Goal: Task Accomplishment & Management: Use online tool/utility

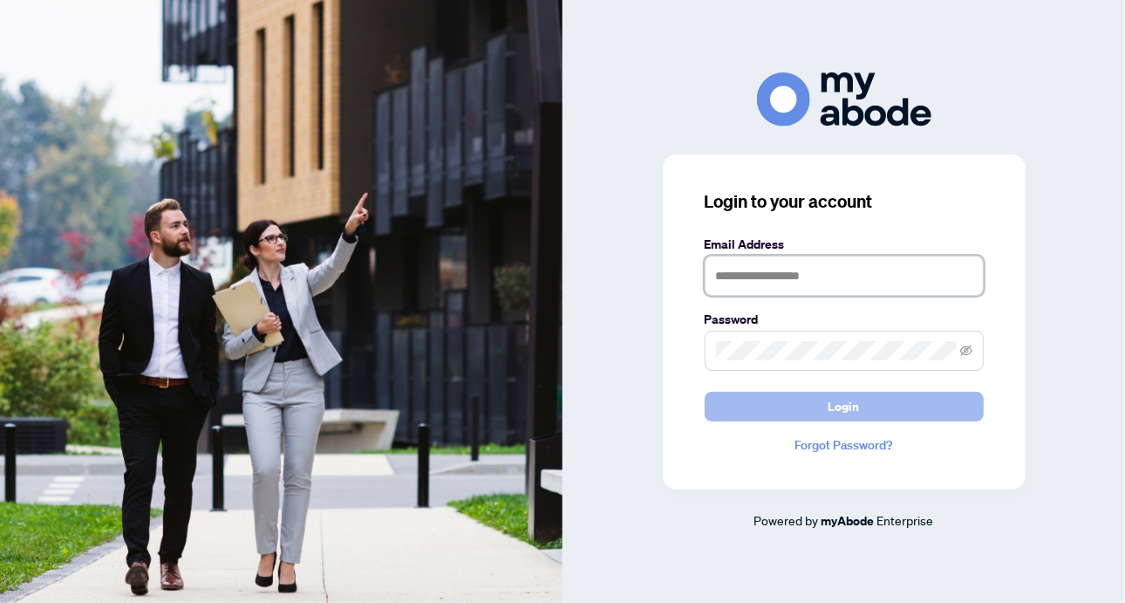
type input "**********"
click at [879, 411] on button "Login" at bounding box center [844, 407] width 279 height 30
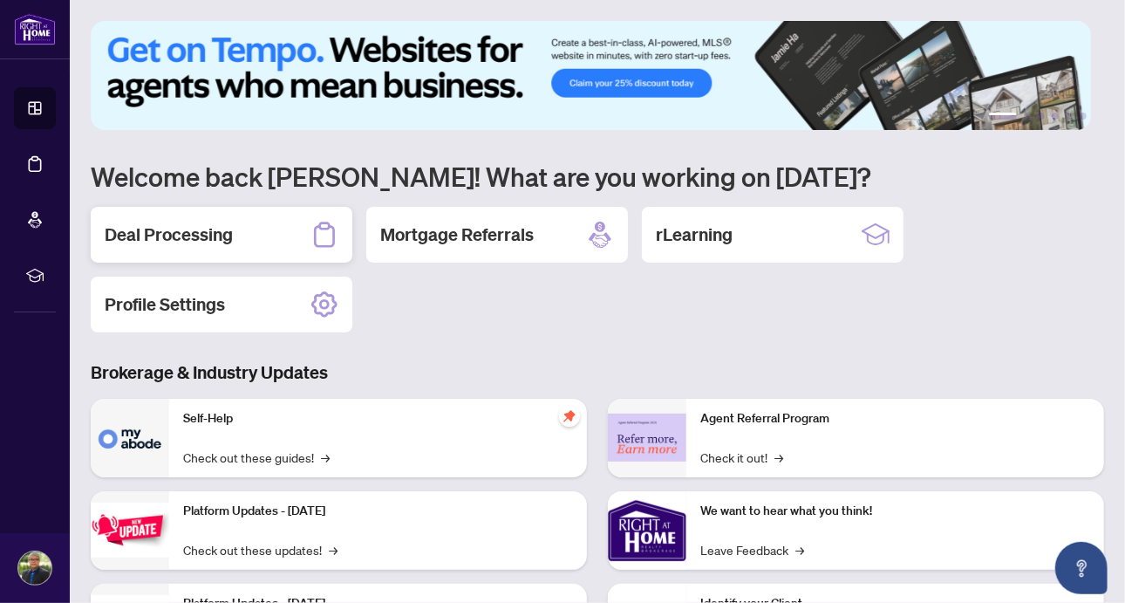
click at [182, 230] on h2 "Deal Processing" at bounding box center [169, 234] width 128 height 24
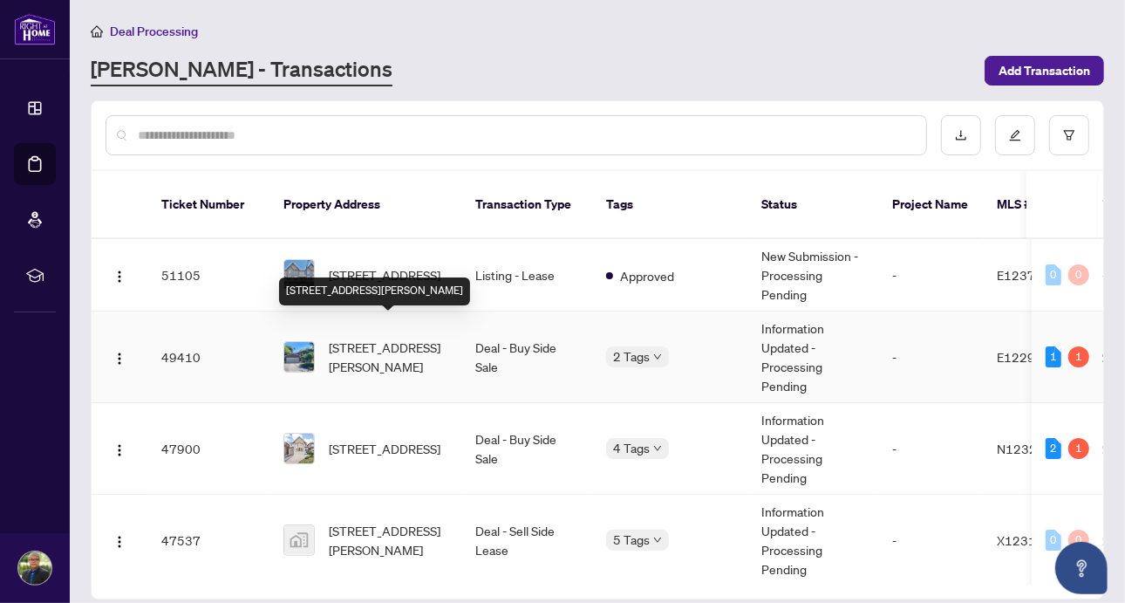
click at [387, 340] on span "[STREET_ADDRESS][PERSON_NAME]" at bounding box center [388, 356] width 119 height 38
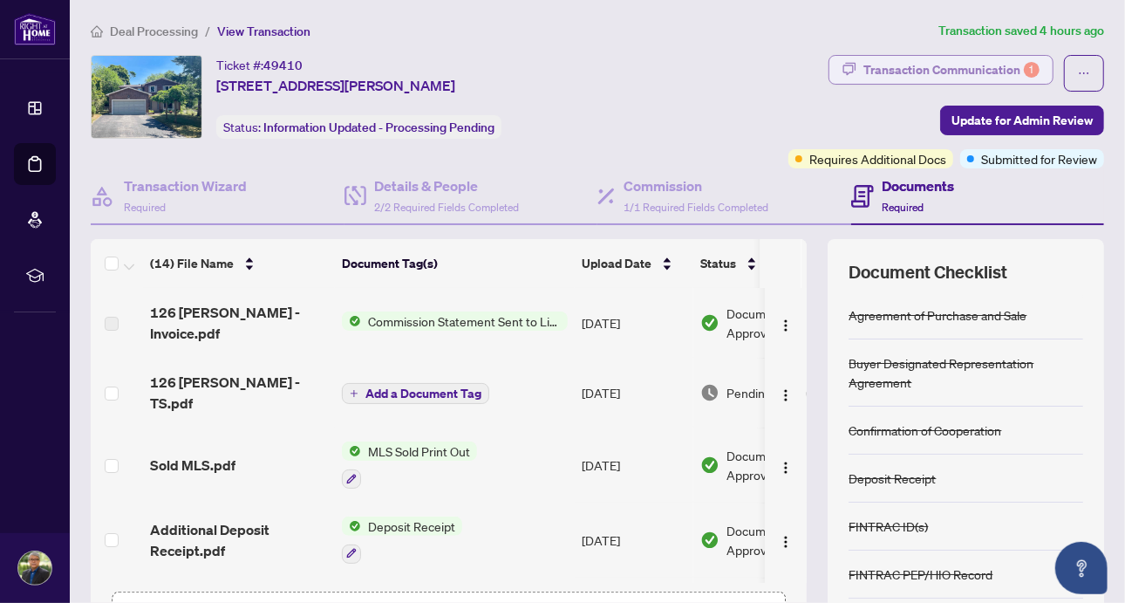
click at [924, 67] on div "Transaction Communication 1" at bounding box center [951, 70] width 176 height 28
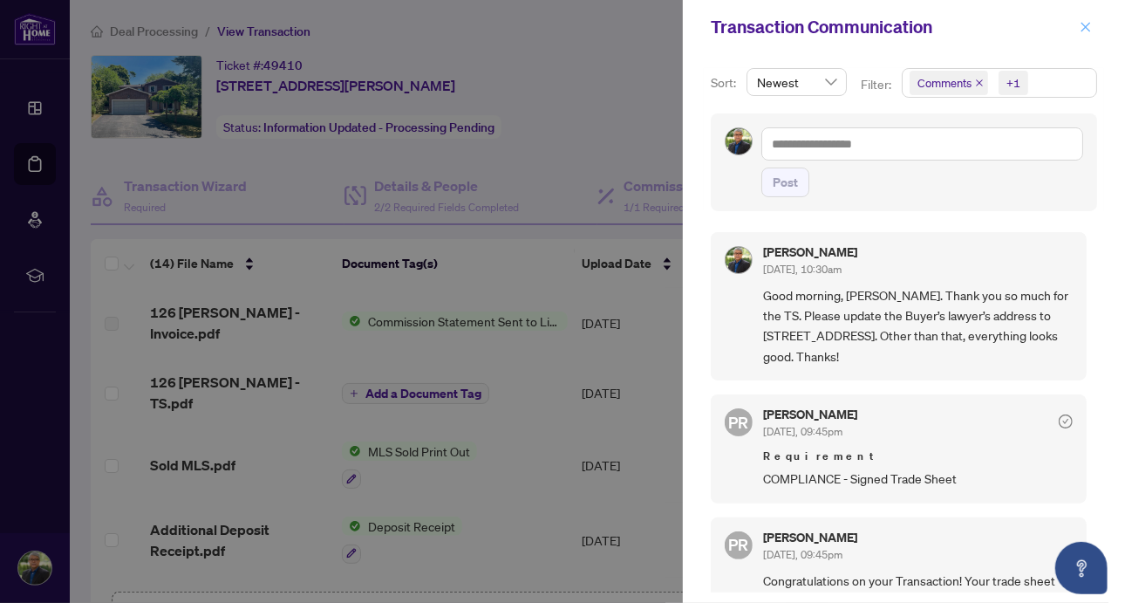
click at [1085, 19] on span "button" at bounding box center [1086, 27] width 12 height 28
